Goal: Information Seeking & Learning: Learn about a topic

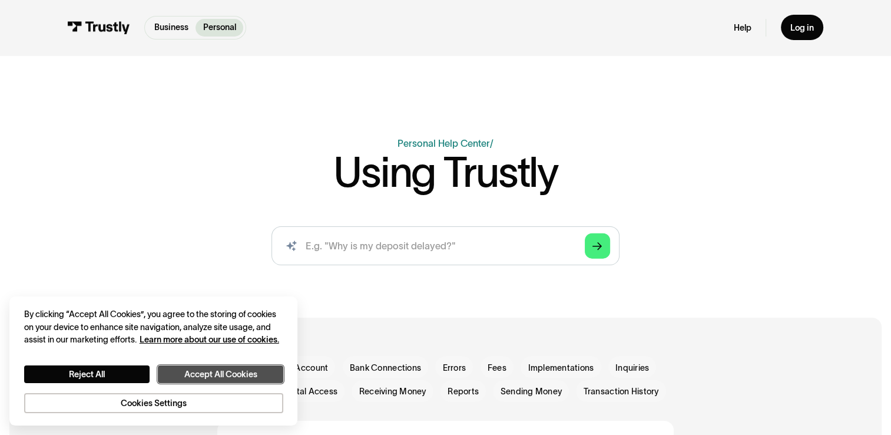
click at [214, 373] on button "Accept All Cookies" at bounding box center [220, 374] width 125 height 18
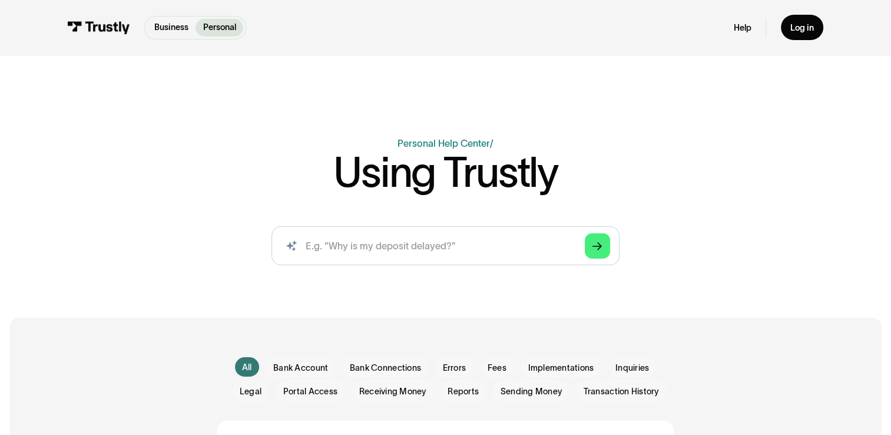
click at [217, 164] on div "Business Help Center Personal Help Center / Using Trustly AI-powered search ( 1…" at bounding box center [445, 205] width 696 height 138
